Goal: Task Accomplishment & Management: Use online tool/utility

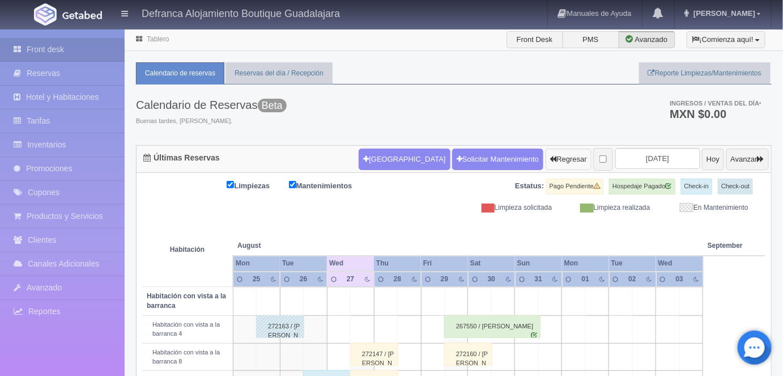
click at [546, 155] on button "Regresar" at bounding box center [569, 160] width 46 height 22
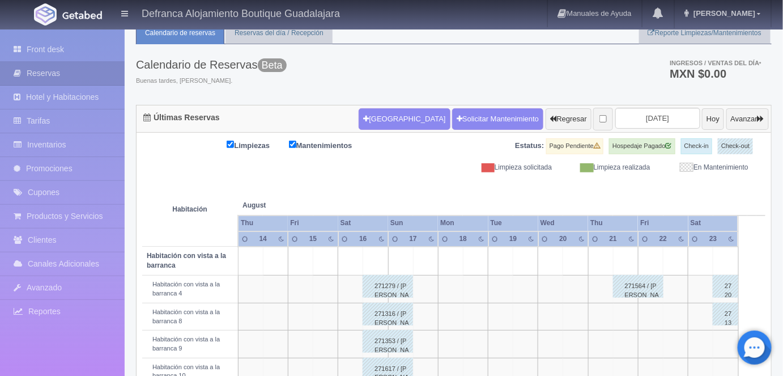
scroll to position [37, 0]
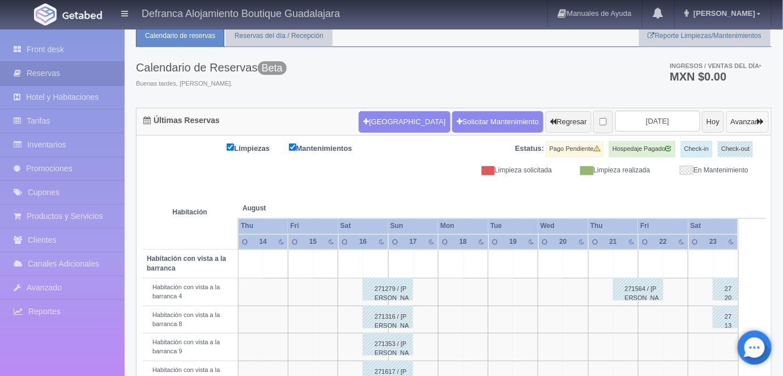
click at [749, 122] on button "Avanzar" at bounding box center [748, 122] width 43 height 22
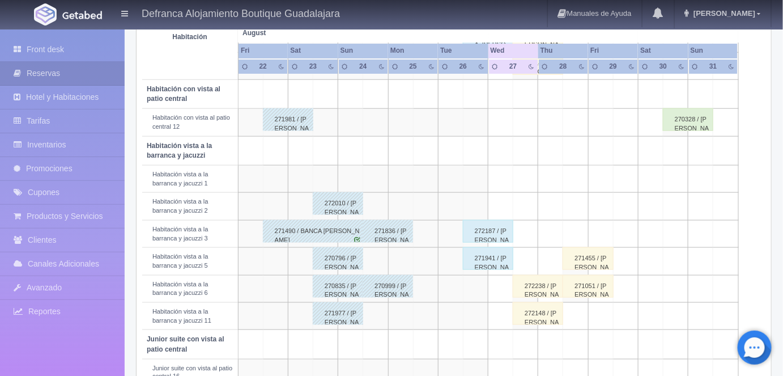
scroll to position [349, 0]
